Goal: Navigation & Orientation: Go to known website

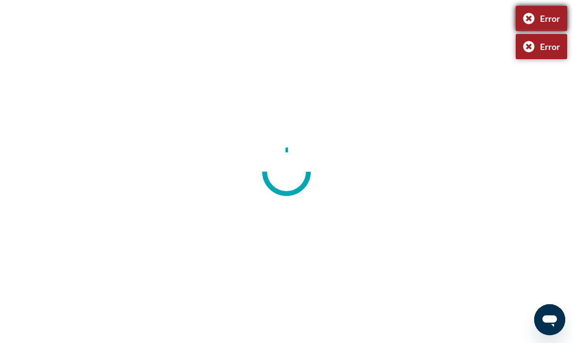
click at [527, 24] on div "Error" at bounding box center [540, 18] width 51 height 25
click at [535, 23] on div "Error" at bounding box center [540, 18] width 51 height 25
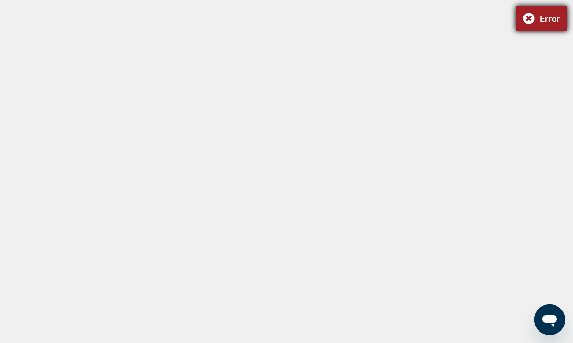
click at [528, 24] on div "Error" at bounding box center [540, 18] width 51 height 25
